Goal: Information Seeking & Learning: Learn about a topic

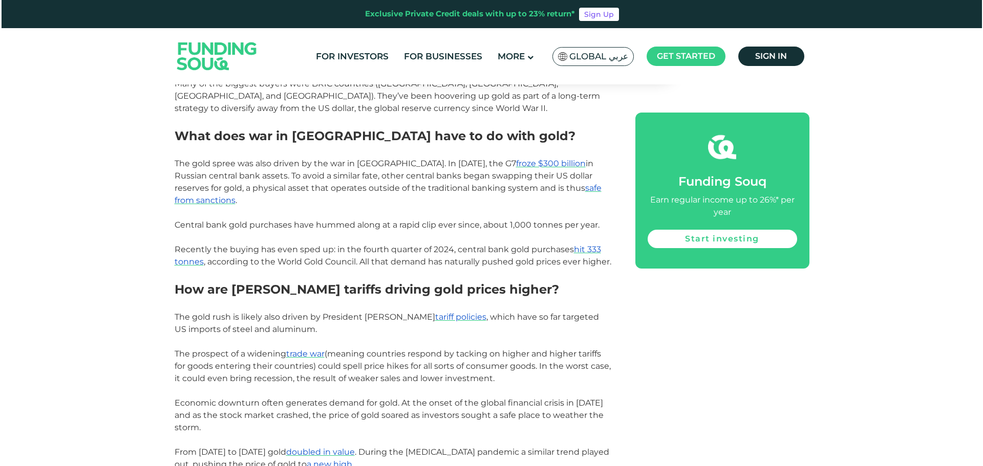
scroll to position [716, 0]
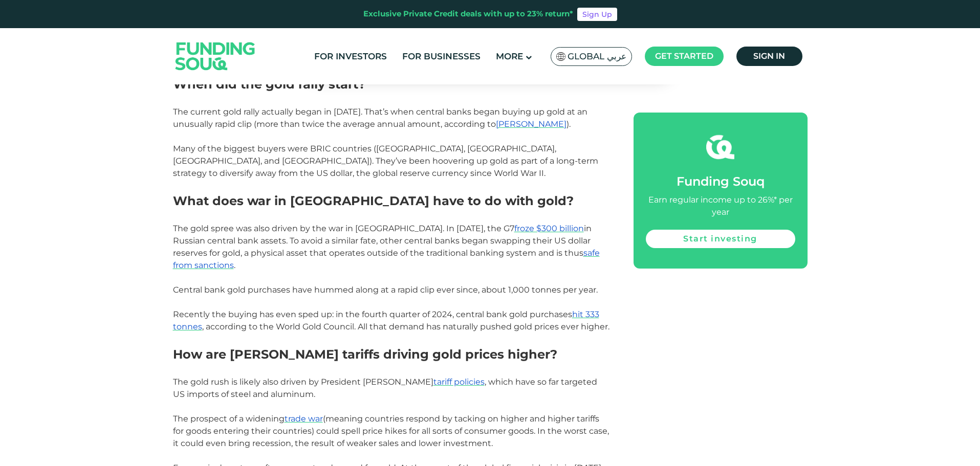
click at [615, 55] on span "Global عربي" at bounding box center [597, 57] width 59 height 12
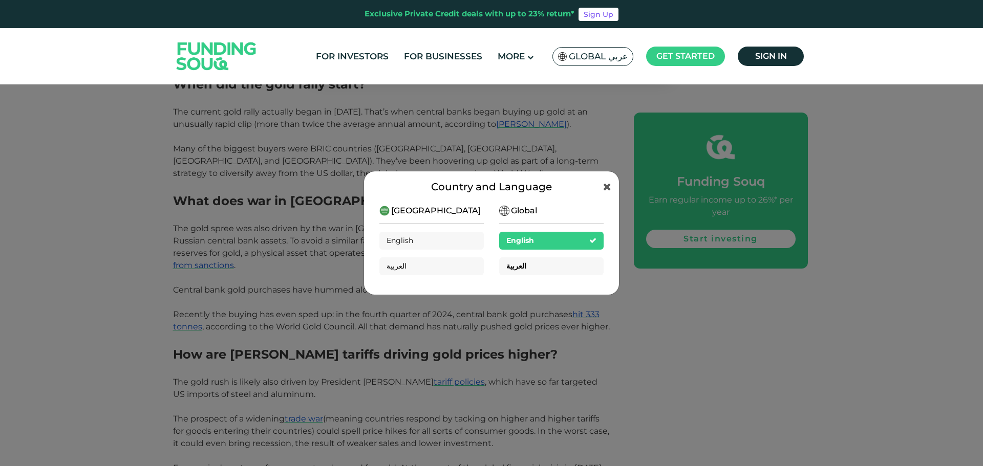
click at [523, 267] on div "العربية" at bounding box center [551, 266] width 104 height 18
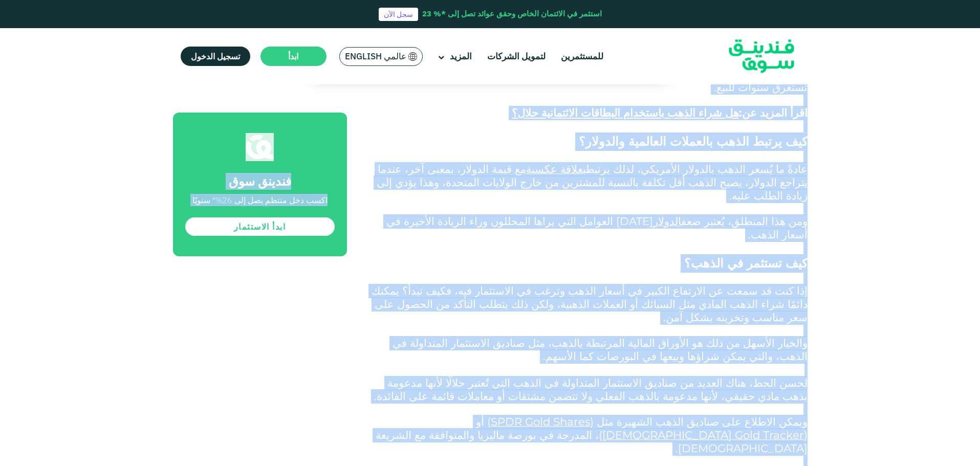
scroll to position [1689, 0]
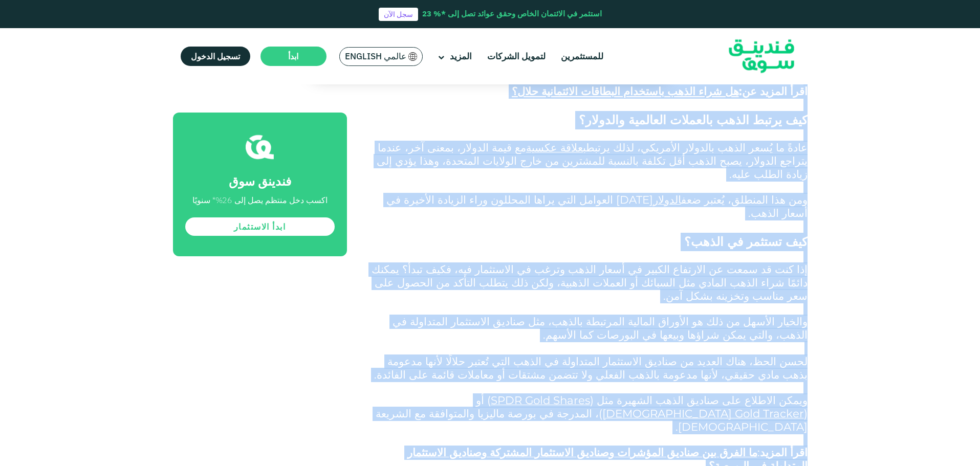
drag, startPoint x: 814, startPoint y: 125, endPoint x: 424, endPoint y: 275, distance: 417.8
copy div "lorem ipsu dolorsًa conًa el 5184.. sedd ei tem incidi utl etdol m aliqua enim …"
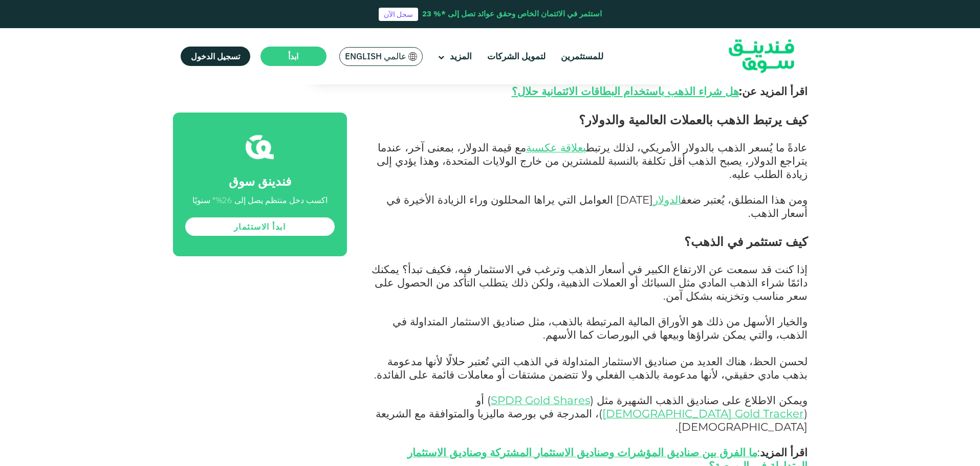
click at [59, 54] on header "استثمر في الائتمان الخاص وحقق عوائد تصل إلى *% 23 سجل الآن للمستثمرين لتمويل ال…" at bounding box center [490, 42] width 980 height 84
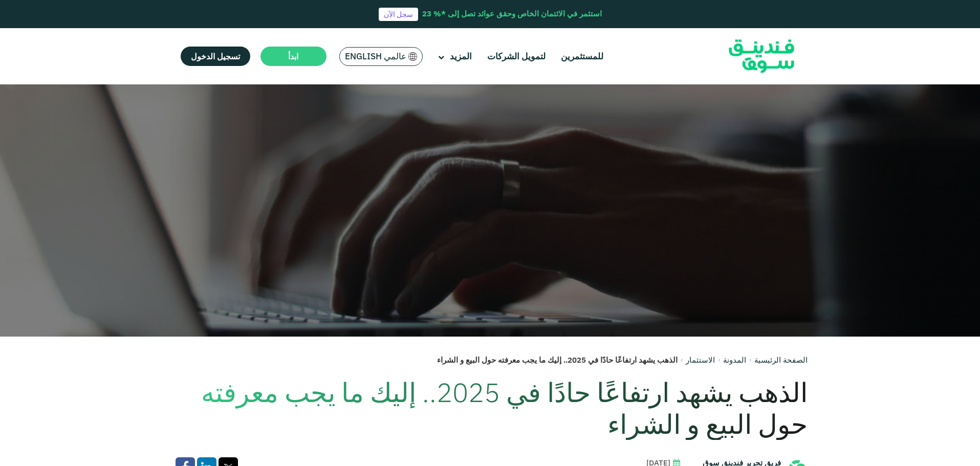
scroll to position [0, 0]
